Goal: Find contact information

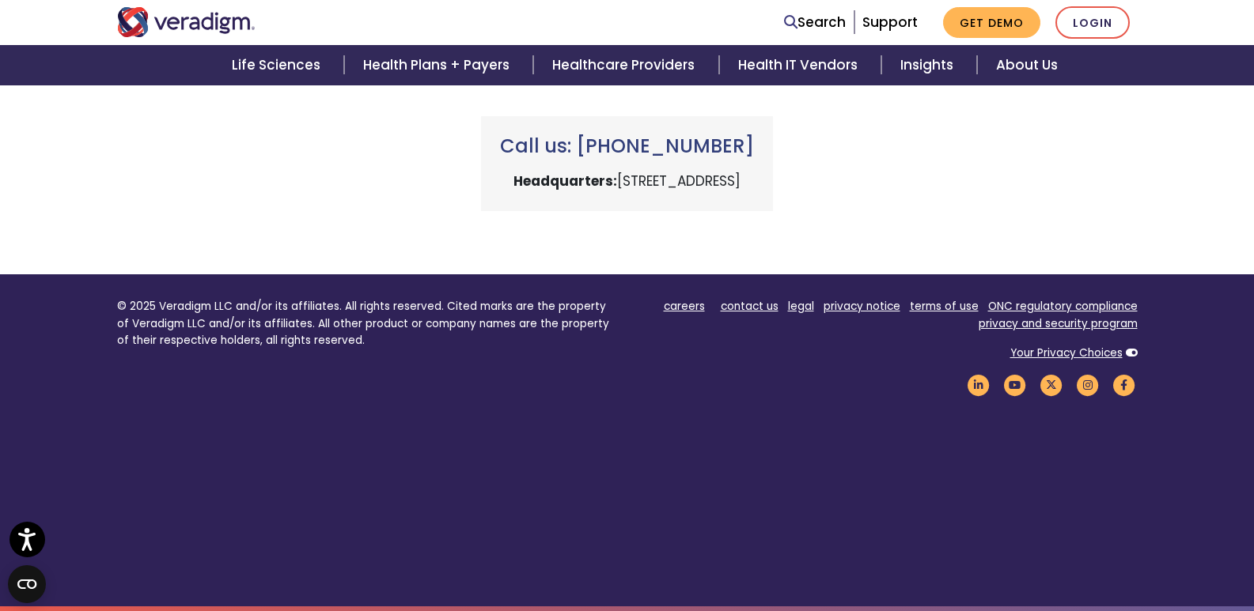
scroll to position [757, 0]
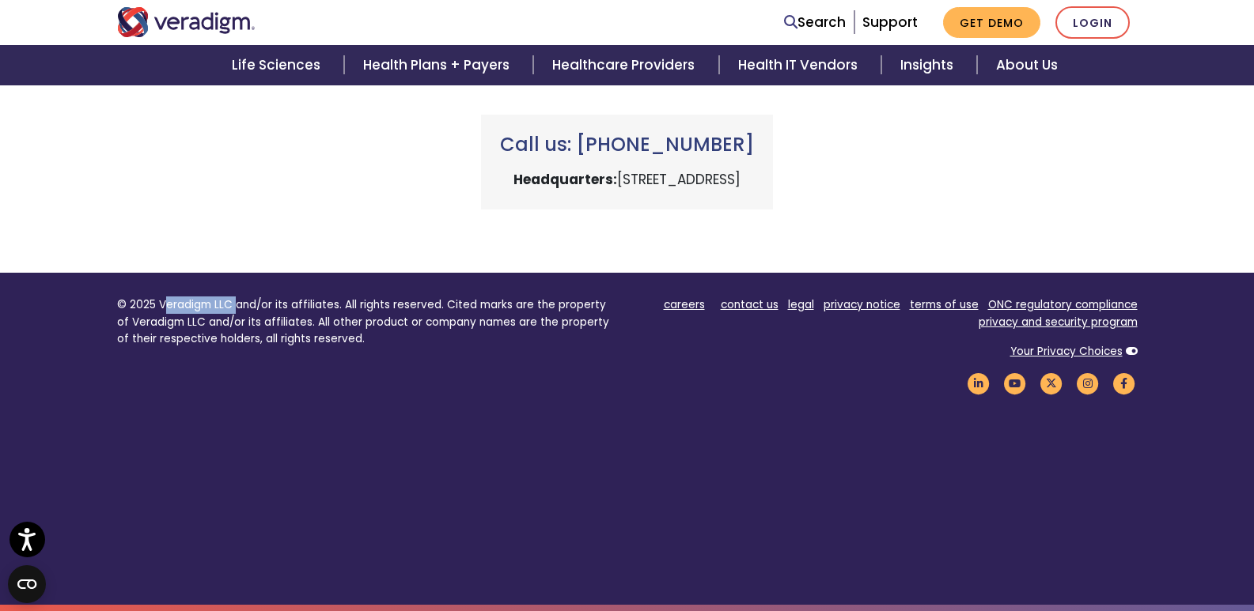
drag, startPoint x: 161, startPoint y: 304, endPoint x: 235, endPoint y: 309, distance: 74.5
click at [235, 309] on p "© 2025 Veradigm LLC and/or its affiliates. All rights reserved. Cited marks are…" at bounding box center [366, 322] width 498 height 51
copy p "eradigm LLC"
click at [224, 304] on p "© 2025 Veradigm LLC and/or its affiliates. All rights reserved. Cited marks are…" at bounding box center [366, 322] width 498 height 51
drag, startPoint x: 157, startPoint y: 302, endPoint x: 229, endPoint y: 312, distance: 72.6
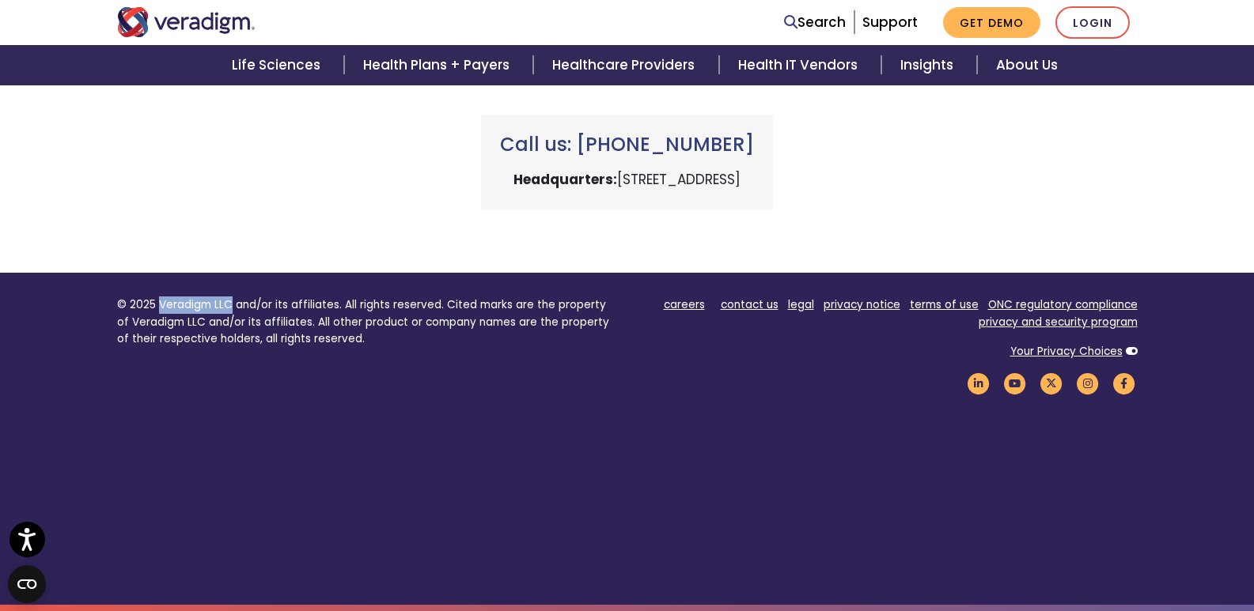
click at [229, 312] on p "© 2025 Veradigm LLC and/or its affiliates. All rights reserved. Cited marks are…" at bounding box center [366, 322] width 498 height 51
copy p "Veradigm LLC"
drag, startPoint x: 516, startPoint y: 183, endPoint x: 715, endPoint y: 165, distance: 200.1
click at [715, 165] on div "Call us: [PHONE_NUMBER] Headquarters: [STREET_ADDRESS]" at bounding box center [627, 162] width 292 height 95
copy p "[STREET_ADDRESS]"
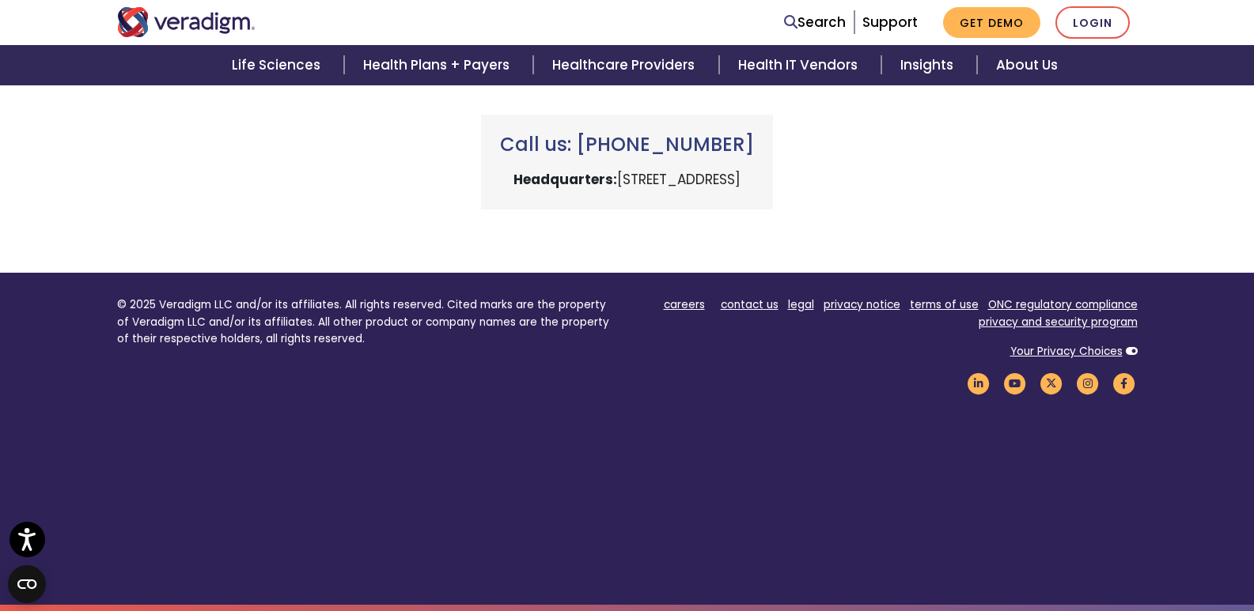
click at [754, 176] on p "Headquarters: [STREET_ADDRESS]" at bounding box center [627, 179] width 254 height 21
copy p "60654"
drag, startPoint x: 717, startPoint y: 144, endPoint x: 588, endPoint y: 143, distance: 128.9
click at [588, 143] on h3 "Call us: [PHONE_NUMBER]" at bounding box center [627, 145] width 254 height 23
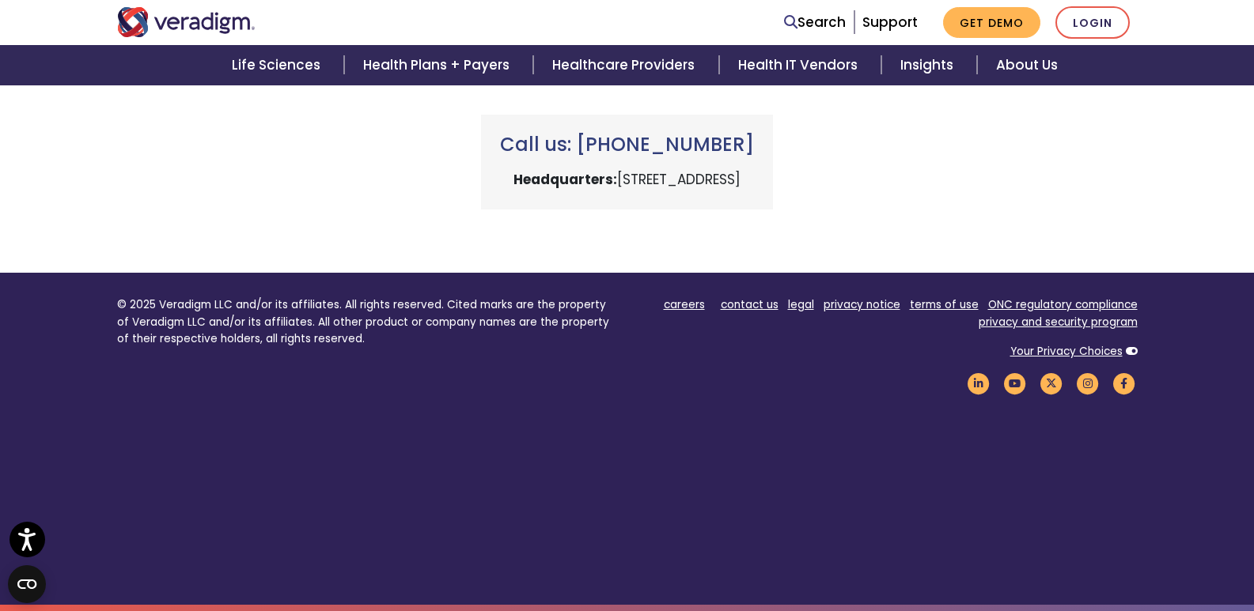
copy h3 "[PHONE_NUMBER]"
